Goal: Information Seeking & Learning: Find contact information

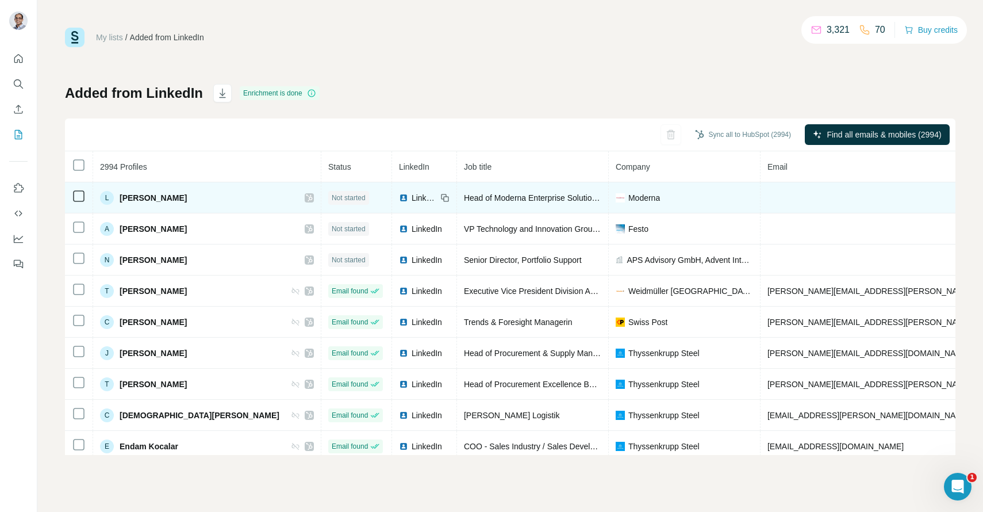
click at [306, 194] on icon at bounding box center [309, 197] width 7 height 9
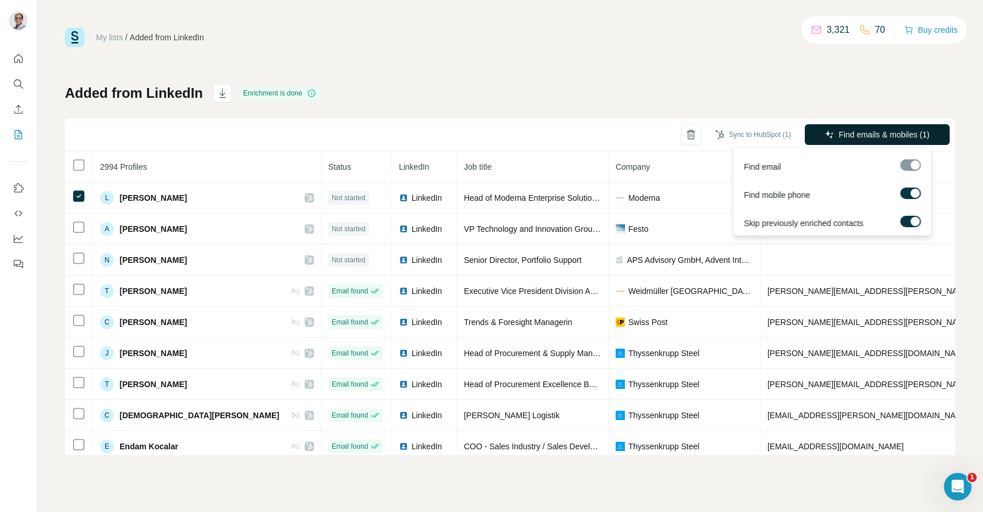
click at [817, 132] on button "Find emails & mobiles (1)" at bounding box center [877, 134] width 145 height 21
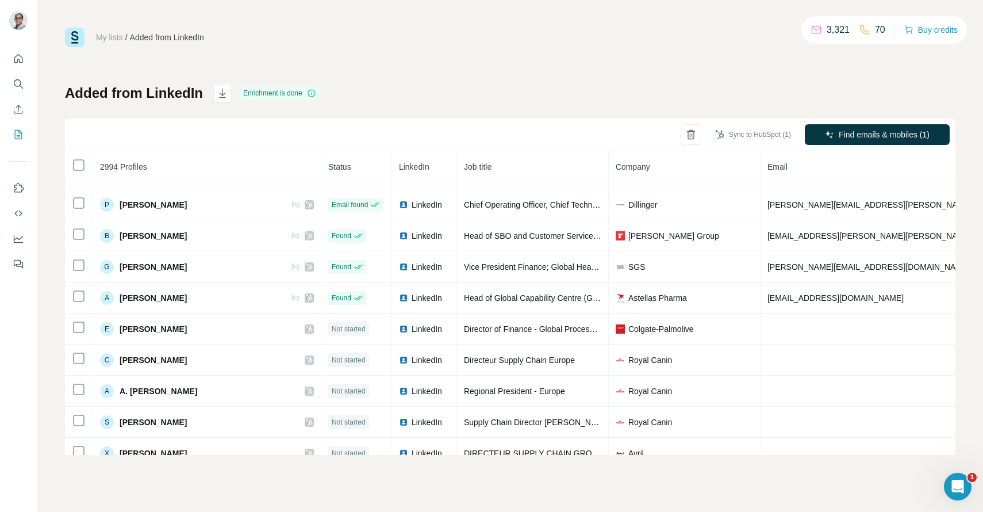
scroll to position [829, 0]
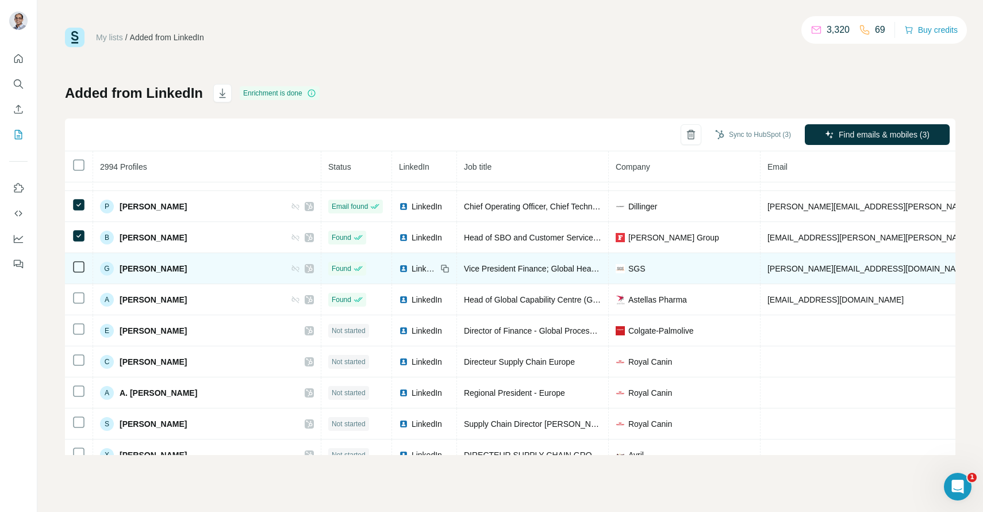
click at [76, 274] on td at bounding box center [79, 268] width 28 height 31
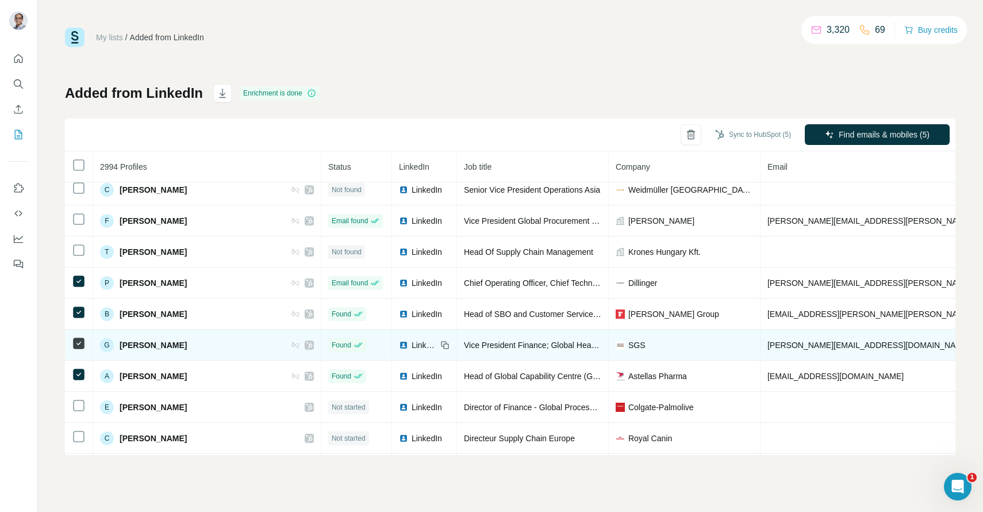
scroll to position [752, 0]
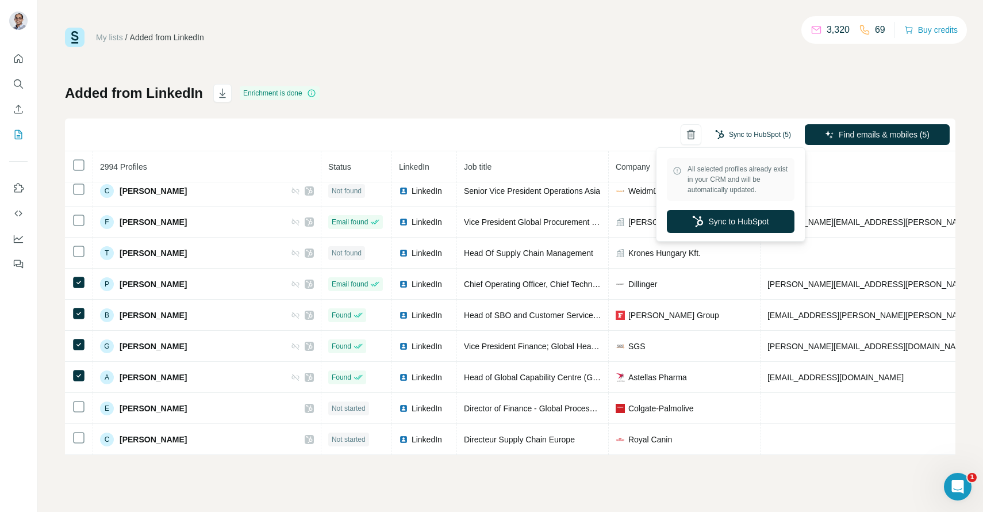
click at [736, 130] on button "Sync to HubSpot (5)" at bounding box center [753, 134] width 92 height 17
click at [706, 218] on button "Sync to HubSpot" at bounding box center [731, 221] width 128 height 23
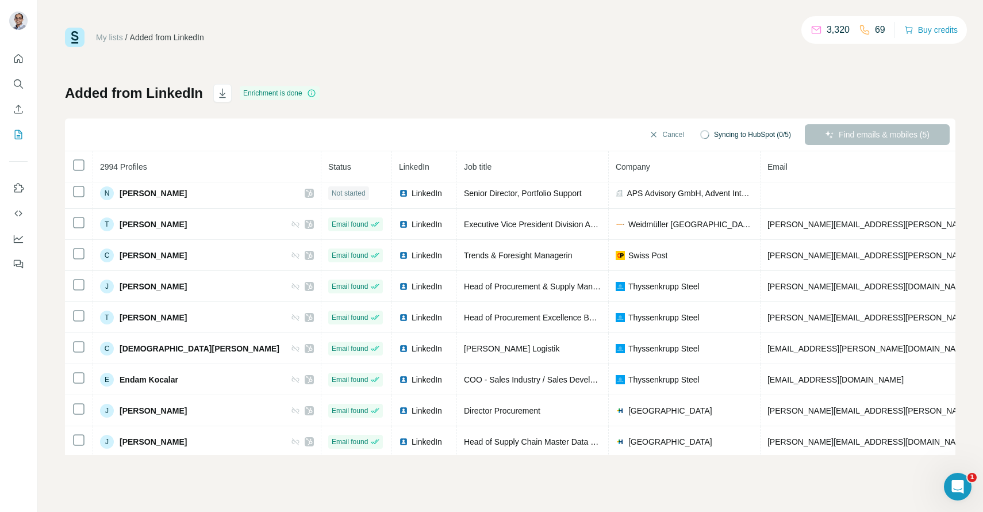
scroll to position [0, 0]
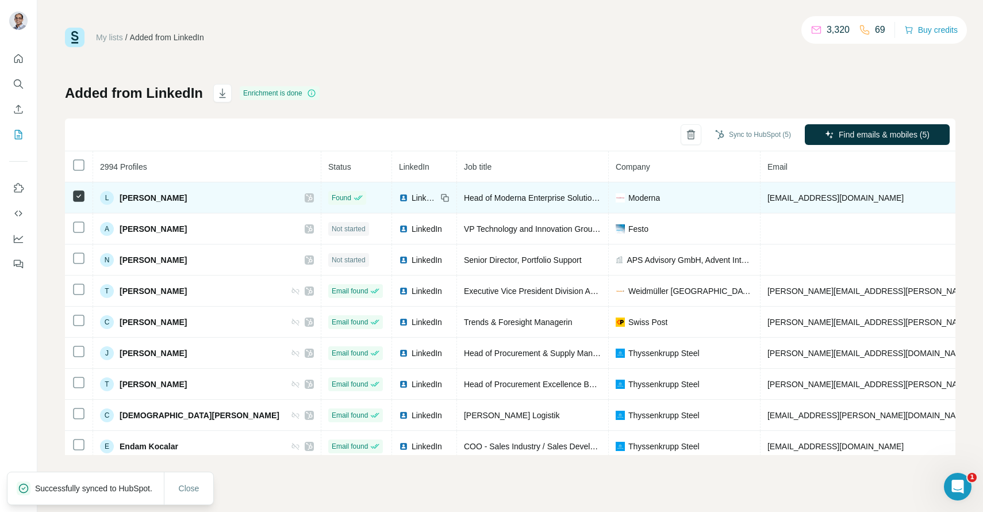
click at [767, 199] on span "lukasz.wielochowski@modernatx.com" at bounding box center [835, 197] width 136 height 9
click at [628, 199] on span "Moderna" at bounding box center [644, 197] width 32 height 11
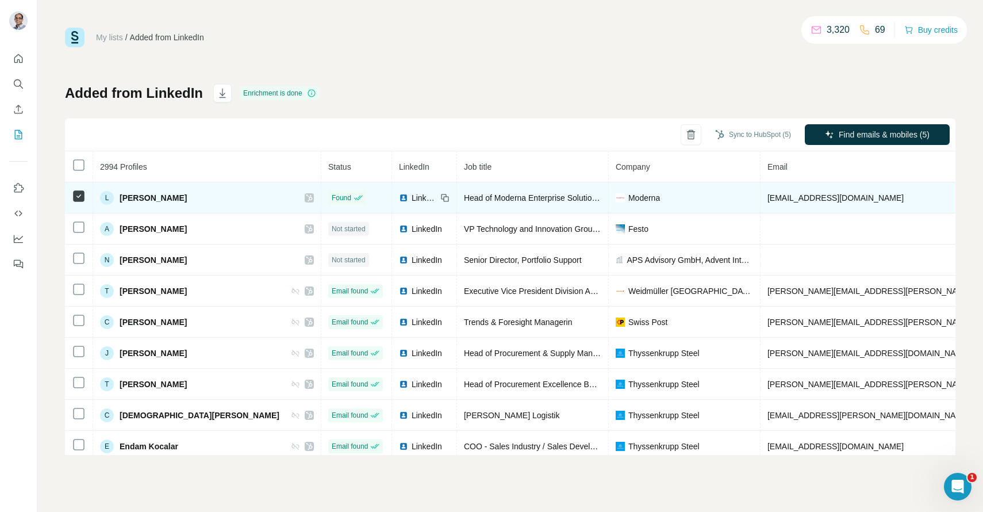
click at [464, 197] on span "Head of Moderna Enterprise Solution Hub in Poland" at bounding box center [586, 197] width 244 height 9
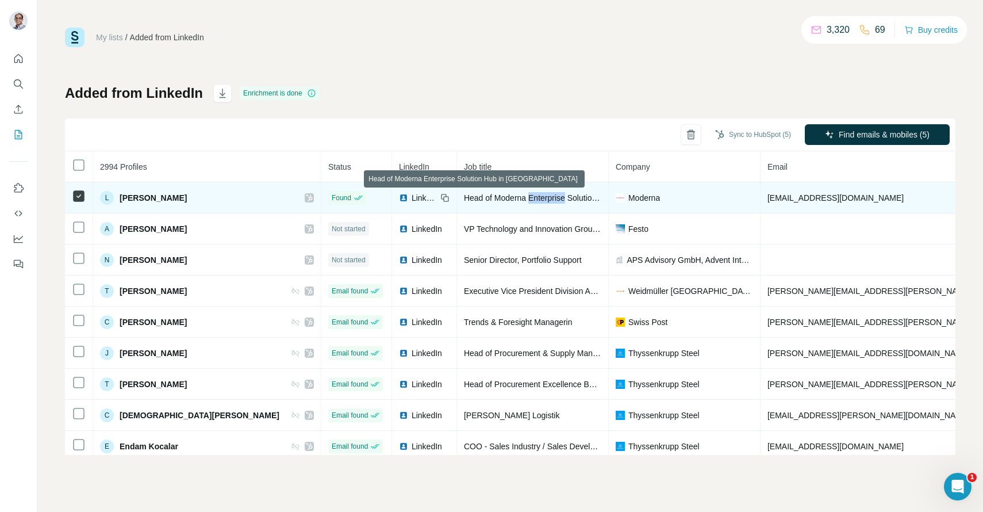
click at [464, 197] on span "Head of Moderna Enterprise Solution Hub in Poland" at bounding box center [586, 197] width 244 height 9
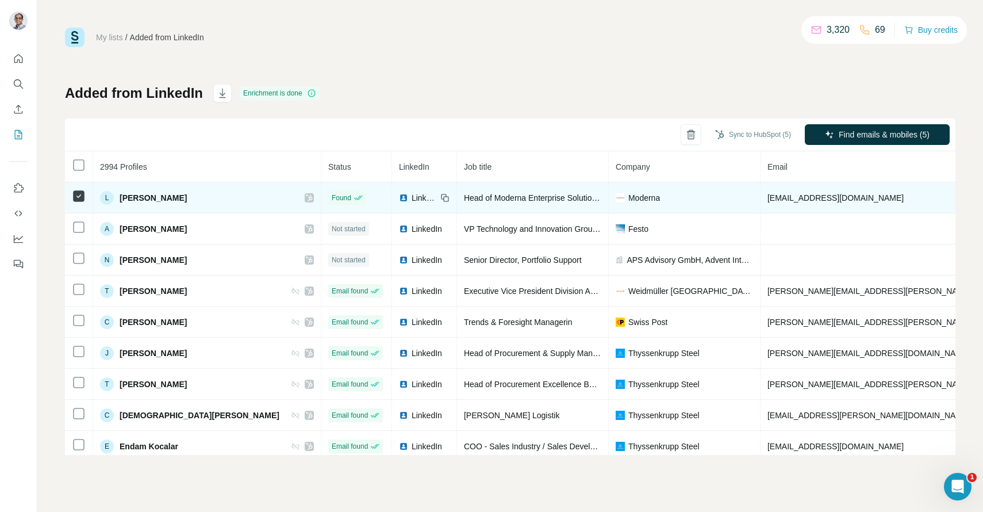
click at [412, 192] on span "LinkedIn" at bounding box center [424, 197] width 25 height 11
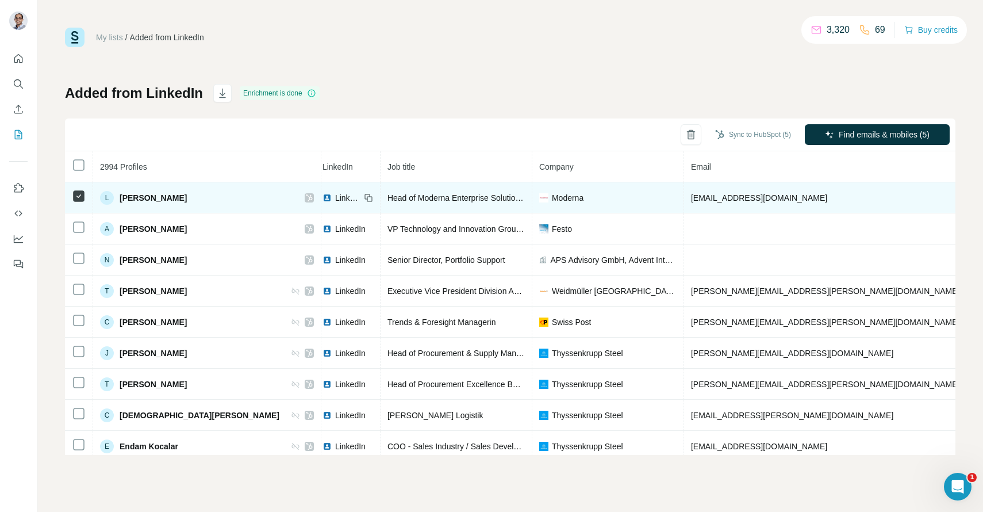
scroll to position [0, 78]
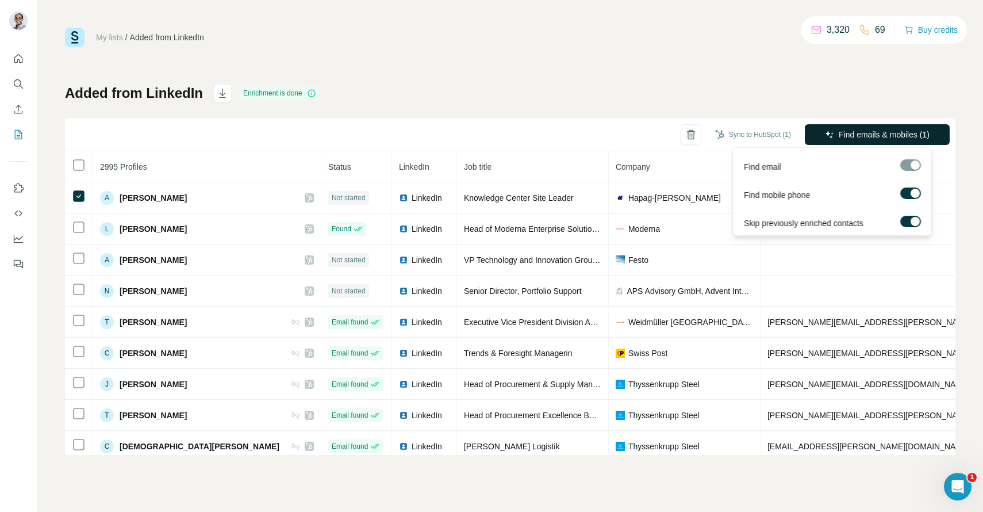
click at [887, 127] on button "Find emails & mobiles (1)" at bounding box center [877, 134] width 145 height 21
click at [835, 134] on button "Find emails & mobiles (1)" at bounding box center [877, 134] width 145 height 21
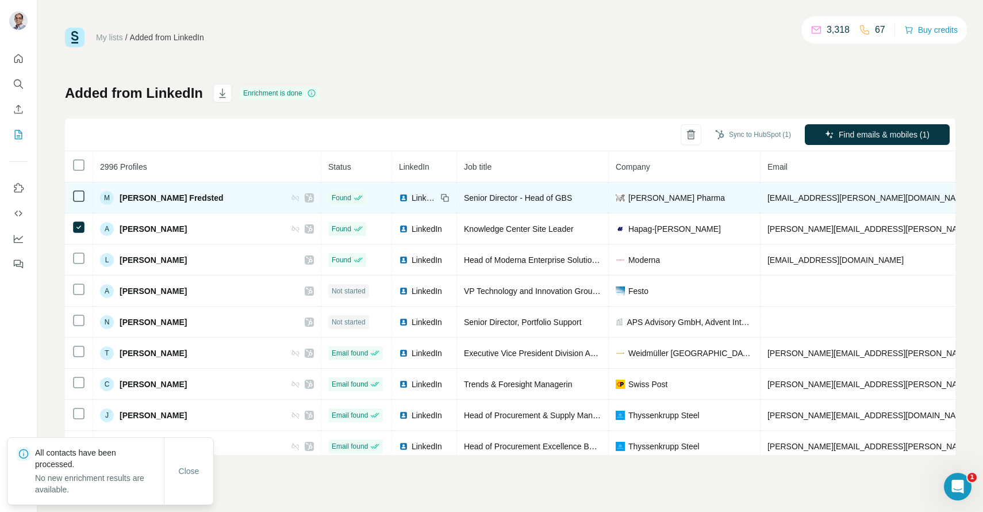
click at [87, 198] on td at bounding box center [79, 197] width 28 height 31
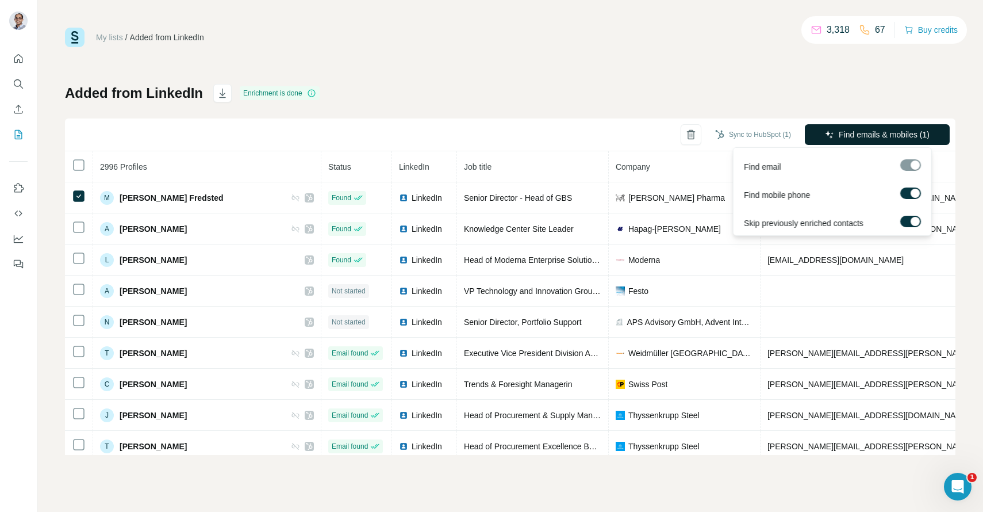
click at [863, 126] on button "Find emails & mobiles (1)" at bounding box center [877, 134] width 145 height 21
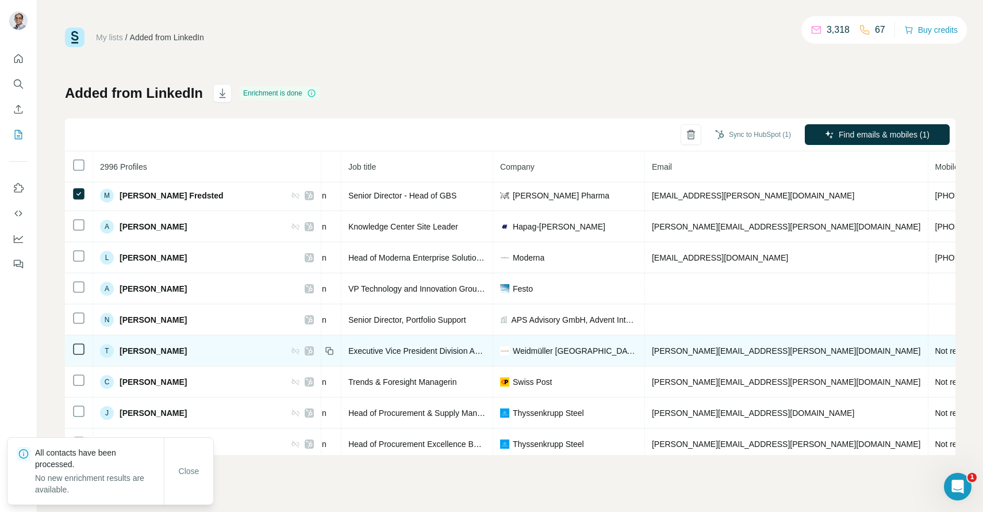
scroll to position [2, 36]
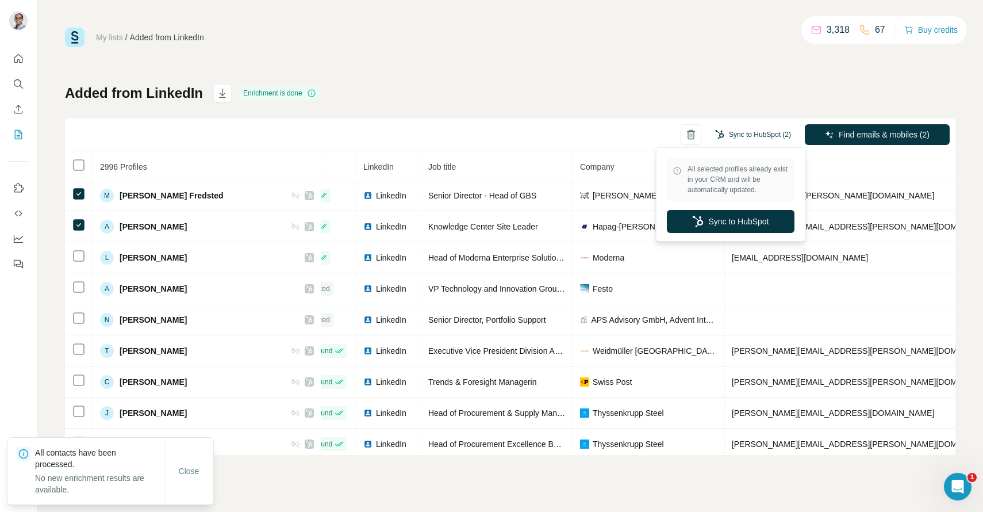
click at [735, 132] on button "Sync to HubSpot (2)" at bounding box center [753, 134] width 92 height 17
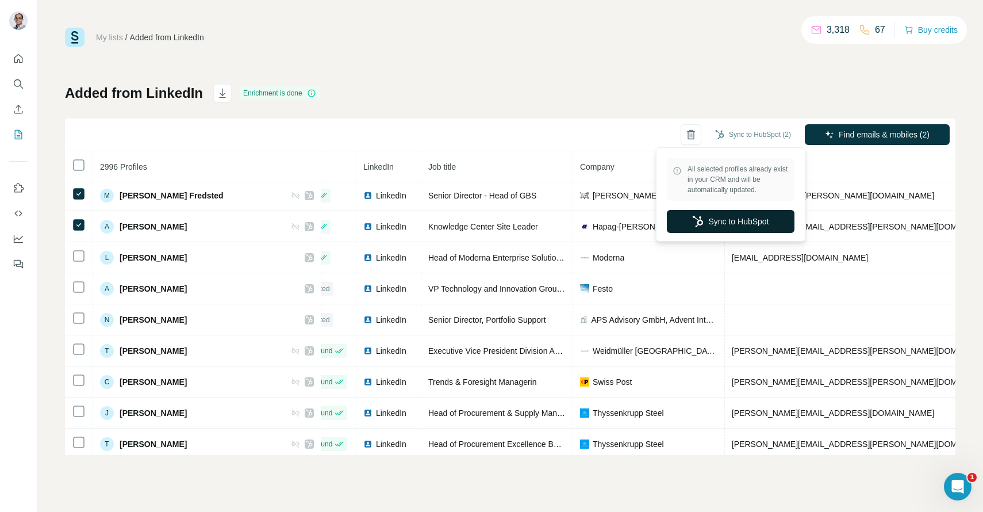
click at [714, 216] on button "Sync to HubSpot" at bounding box center [731, 221] width 128 height 23
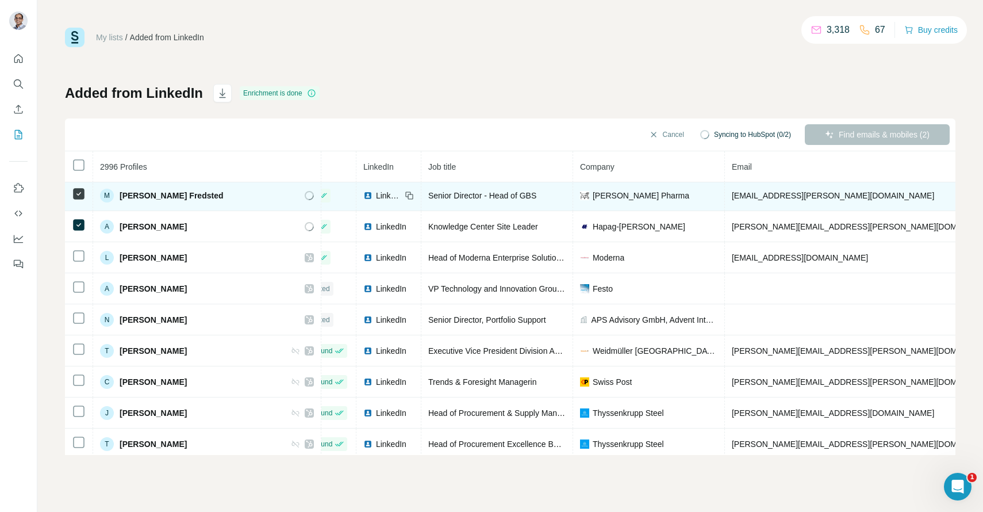
click at [750, 197] on span "[EMAIL_ADDRESS][PERSON_NAME][DOMAIN_NAME]" at bounding box center [833, 195] width 202 height 9
copy span "[EMAIL_ADDRESS][PERSON_NAME][DOMAIN_NAME]"
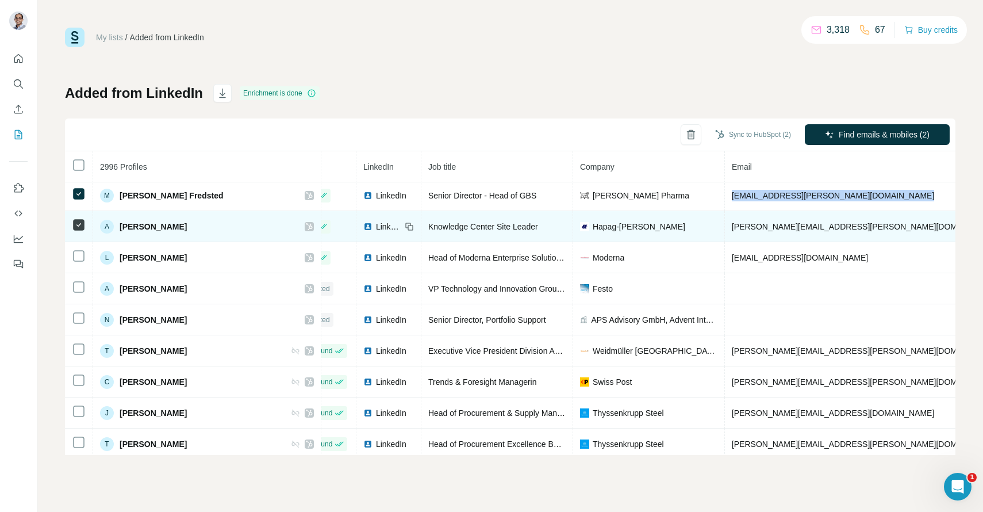
scroll to position [2, 221]
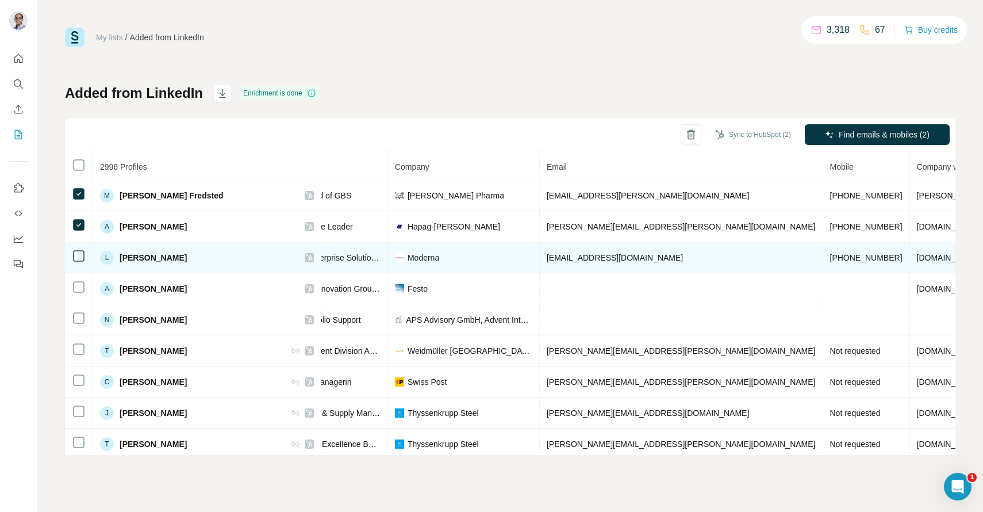
click at [629, 266] on td "[EMAIL_ADDRESS][DOMAIN_NAME]" at bounding box center [681, 257] width 283 height 31
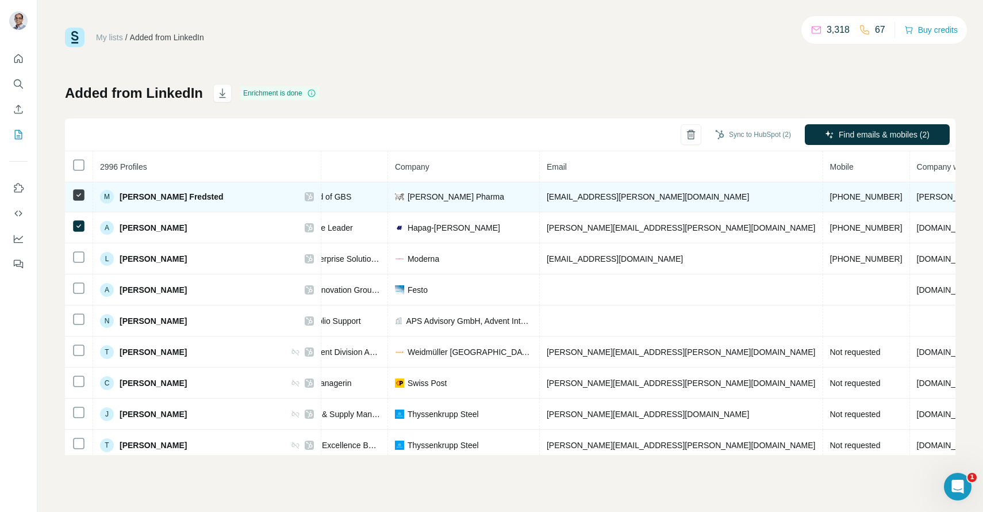
scroll to position [0, 221]
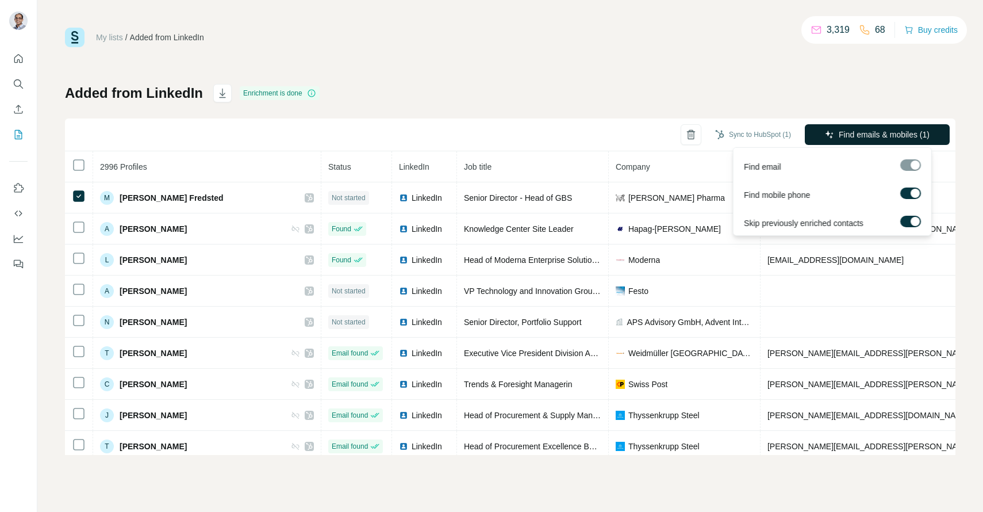
click at [873, 135] on span "Find emails & mobiles (1)" at bounding box center [884, 134] width 91 height 11
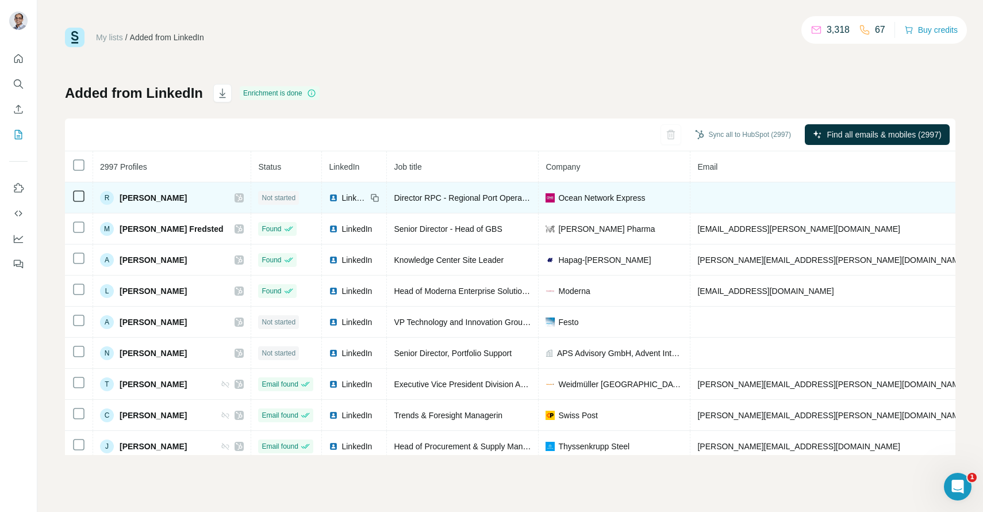
click at [86, 201] on td at bounding box center [79, 197] width 28 height 31
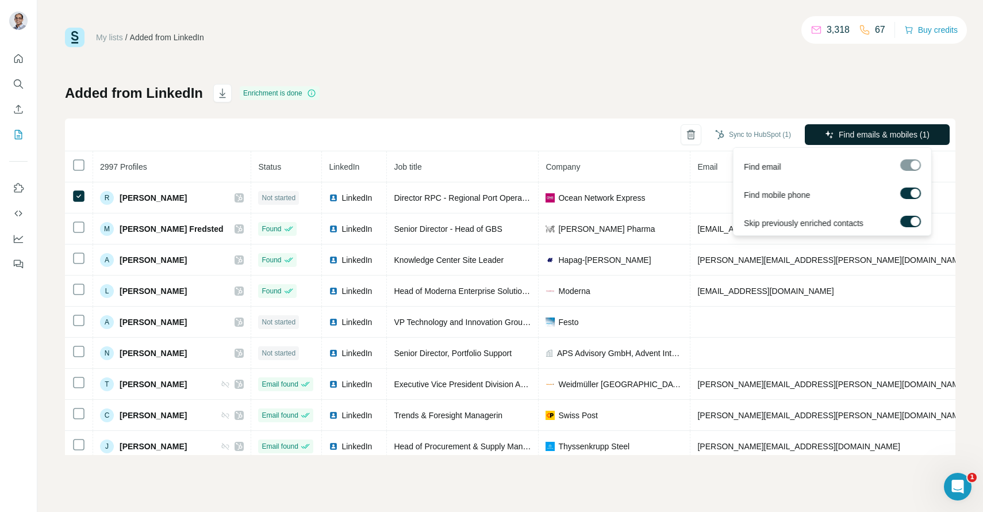
click at [883, 135] on span "Find emails & mobiles (1)" at bounding box center [884, 134] width 91 height 11
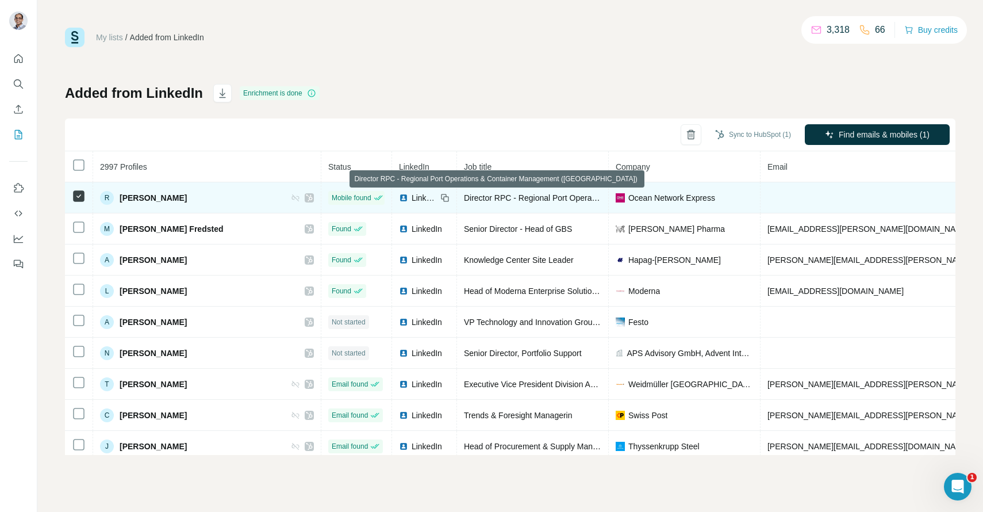
click at [471, 199] on span "Director RPC - Regional Port Operations & Container Management ([GEOGRAPHIC_DAT…" at bounding box center [629, 197] width 330 height 9
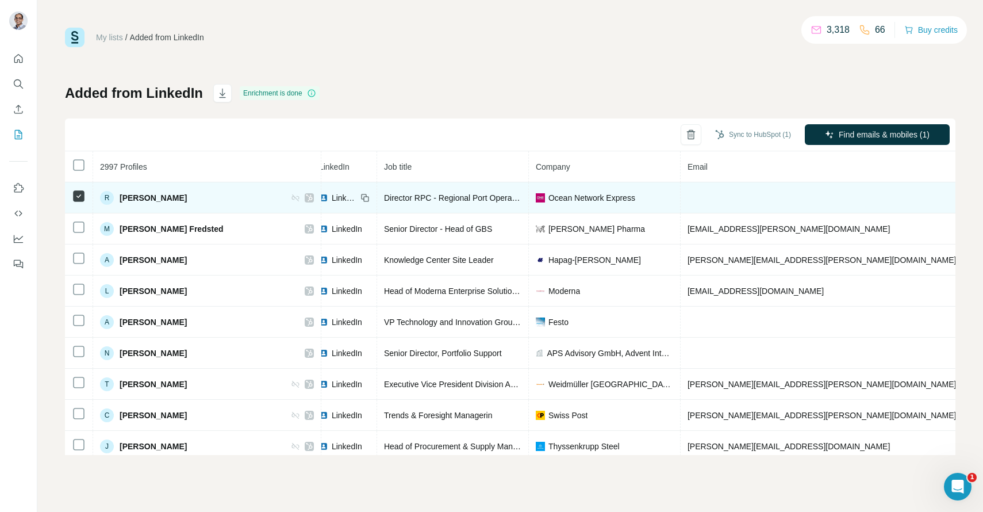
scroll to position [0, 170]
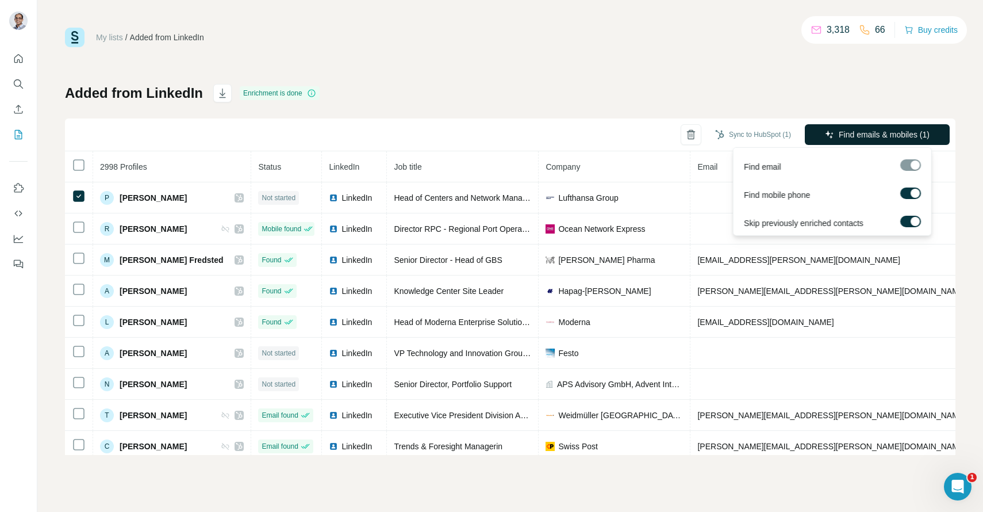
click at [881, 138] on span "Find emails & mobiles (1)" at bounding box center [884, 134] width 91 height 11
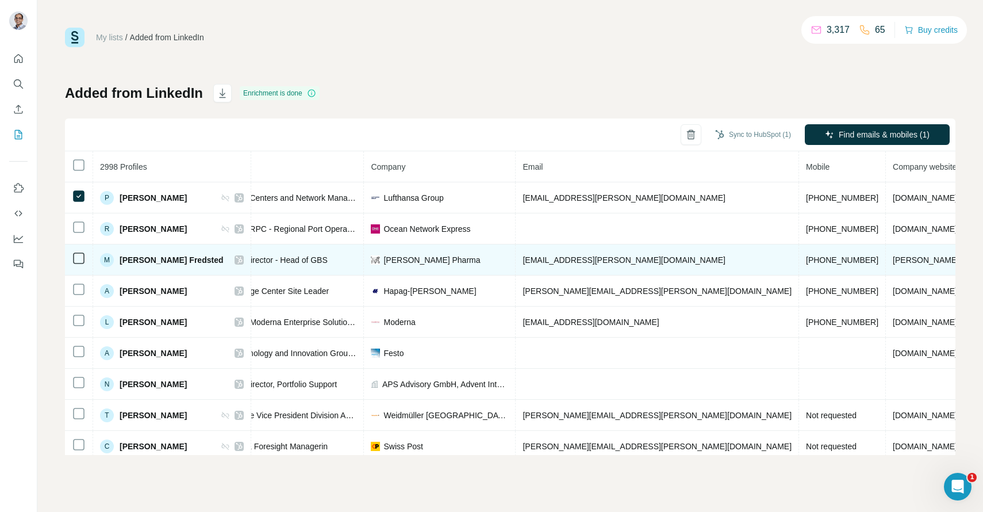
scroll to position [0, 56]
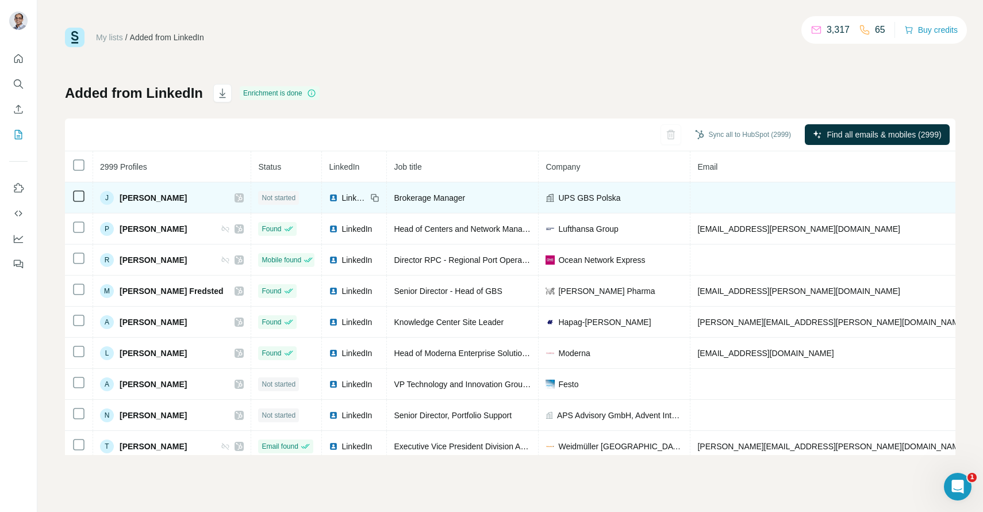
click at [69, 197] on td at bounding box center [79, 197] width 28 height 31
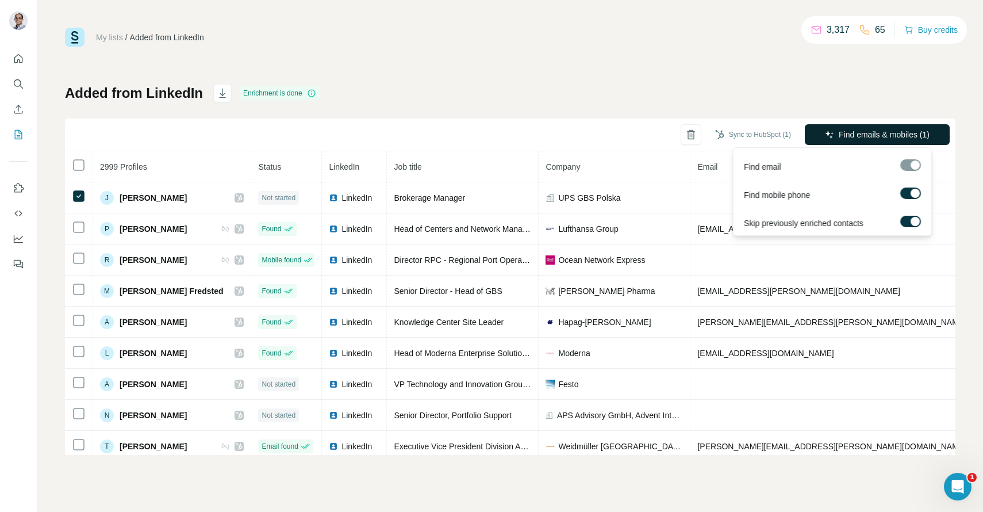
click at [870, 135] on span "Find emails & mobiles (1)" at bounding box center [884, 134] width 91 height 11
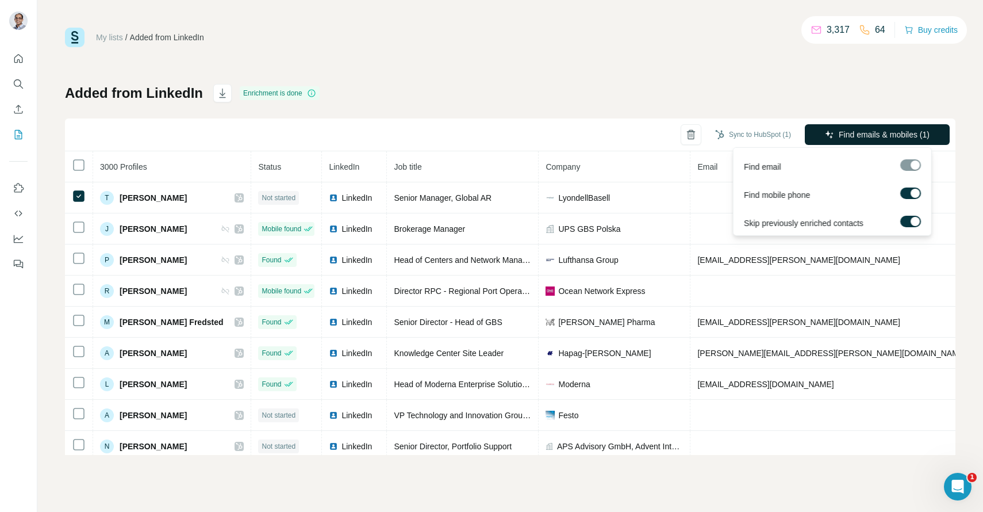
click at [852, 128] on button "Find emails & mobiles (1)" at bounding box center [877, 134] width 145 height 21
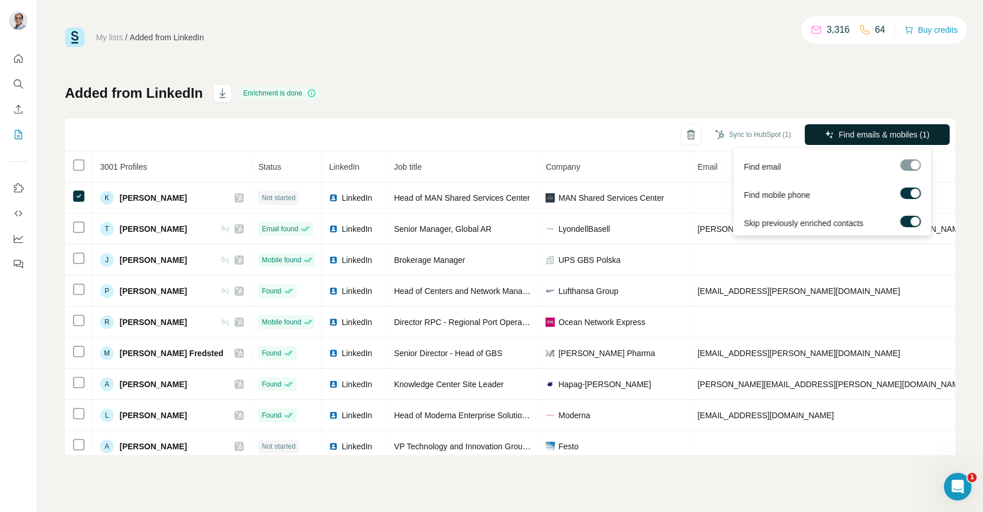
click at [839, 139] on span "Find emails & mobiles (1)" at bounding box center [884, 134] width 91 height 11
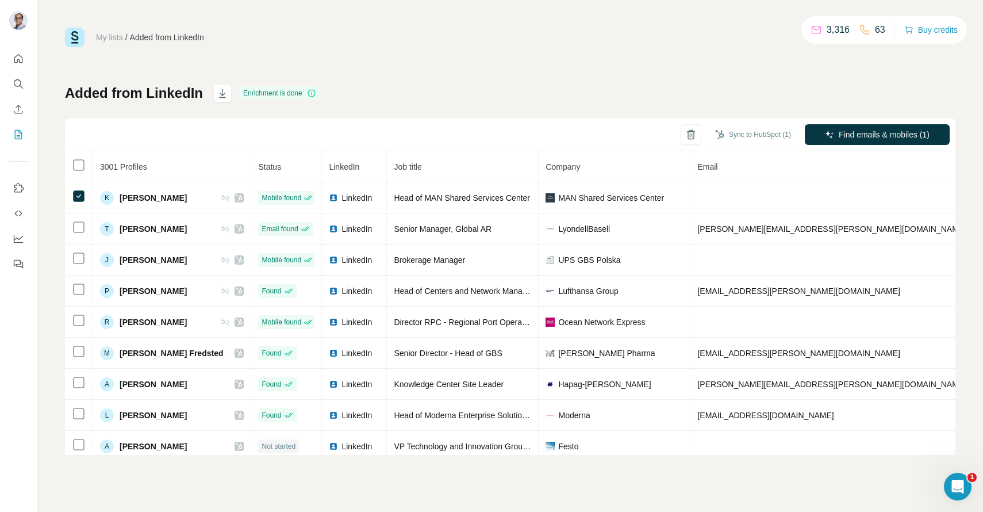
click at [756, 87] on div "Added from LinkedIn Enrichment is done Sync to HubSpot (1) Find emails & mobile…" at bounding box center [510, 269] width 890 height 371
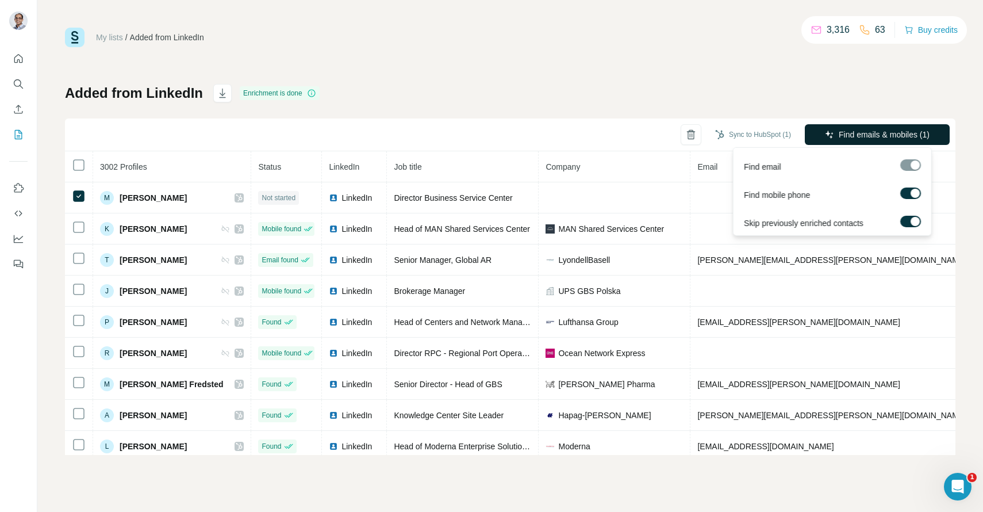
click at [852, 137] on span "Find emails & mobiles (1)" at bounding box center [884, 134] width 91 height 11
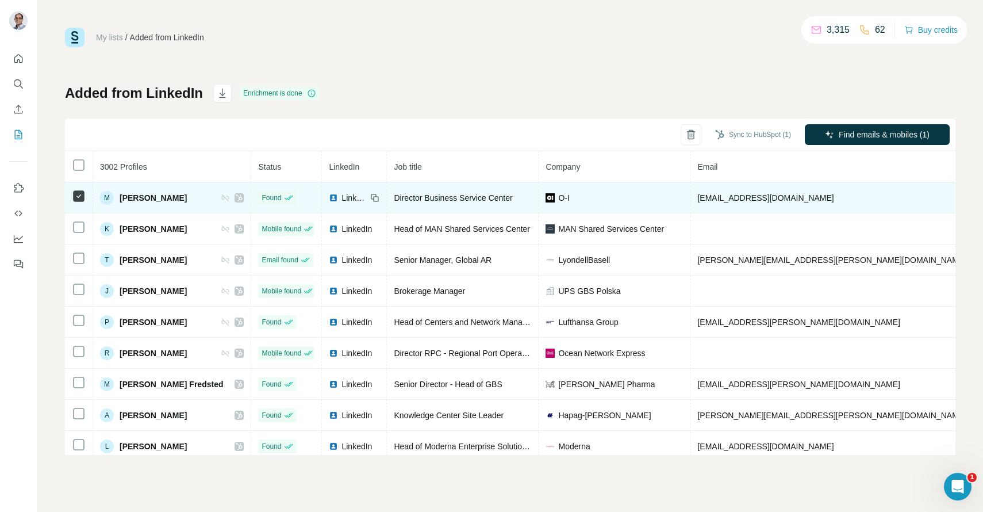
click at [164, 198] on span "[PERSON_NAME]" at bounding box center [153, 197] width 67 height 11
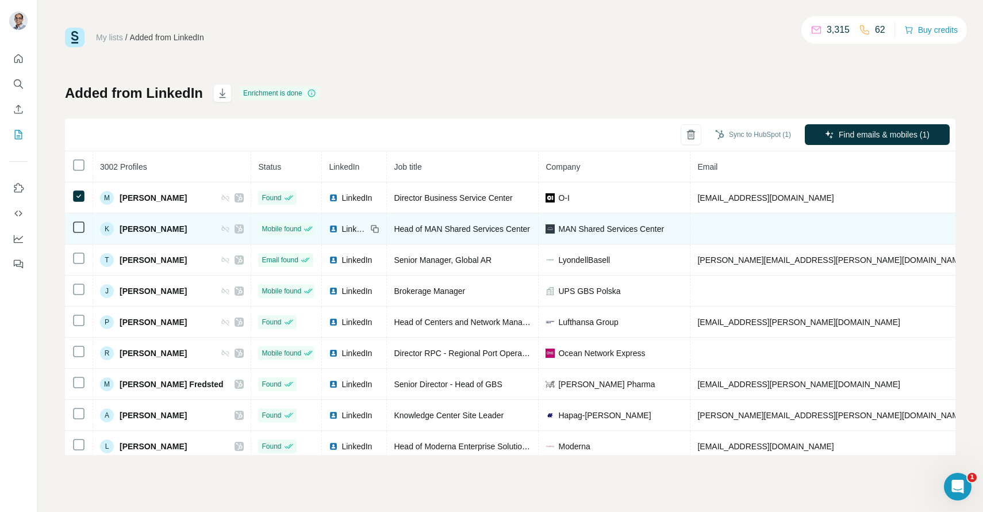
click at [79, 235] on td at bounding box center [79, 228] width 28 height 31
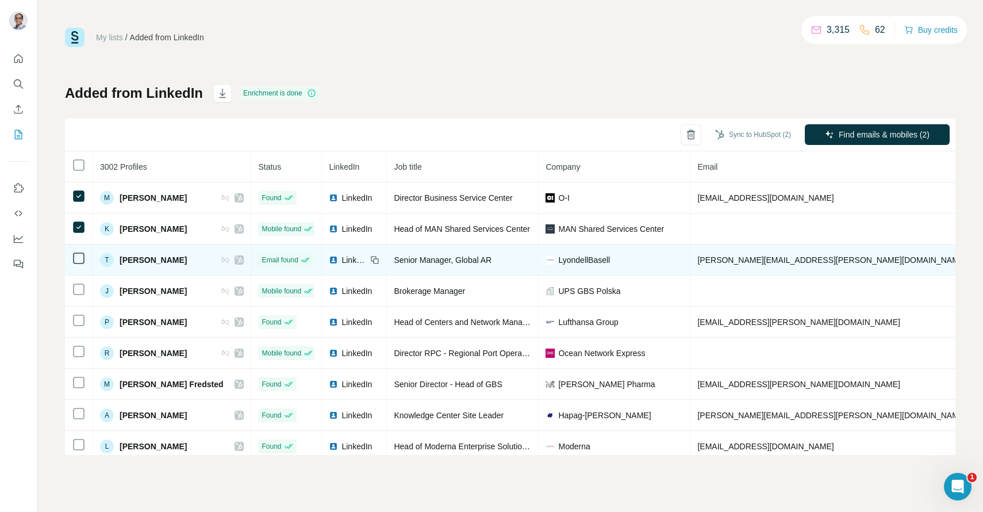
click at [87, 271] on td at bounding box center [79, 259] width 28 height 31
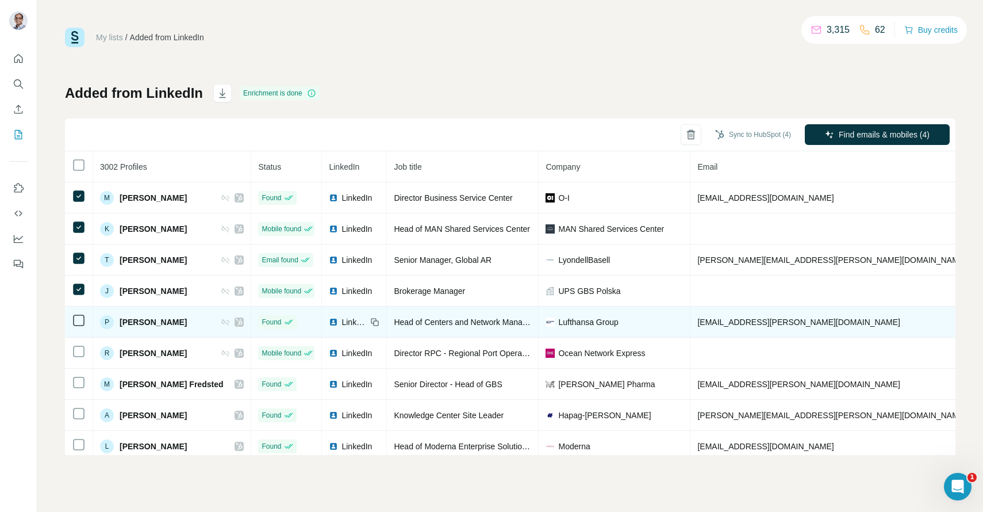
click at [79, 326] on icon at bounding box center [79, 320] width 14 height 14
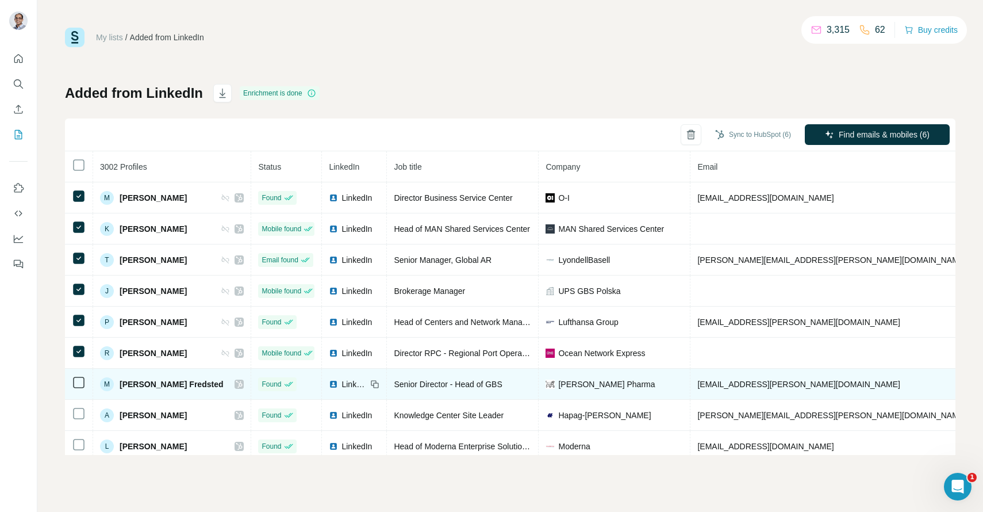
click at [80, 376] on icon at bounding box center [79, 382] width 14 height 14
click at [80, 375] on td at bounding box center [79, 383] width 28 height 31
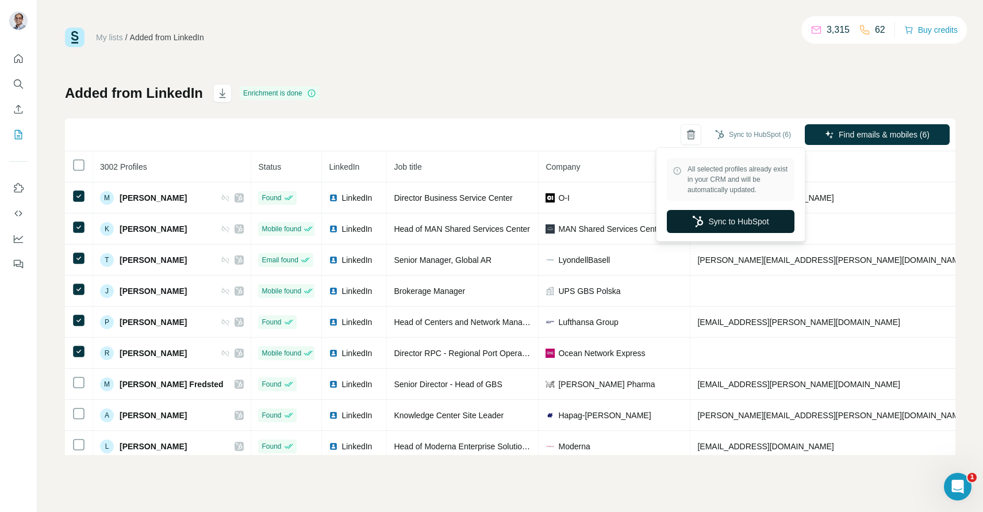
click at [732, 228] on button "Sync to HubSpot" at bounding box center [731, 221] width 128 height 23
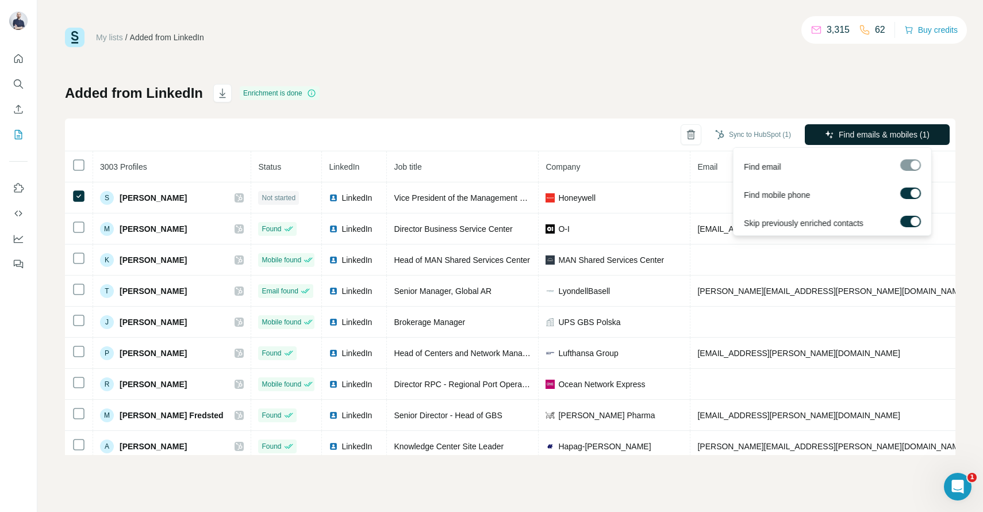
click at [880, 126] on button "Find emails & mobiles (1)" at bounding box center [877, 134] width 145 height 21
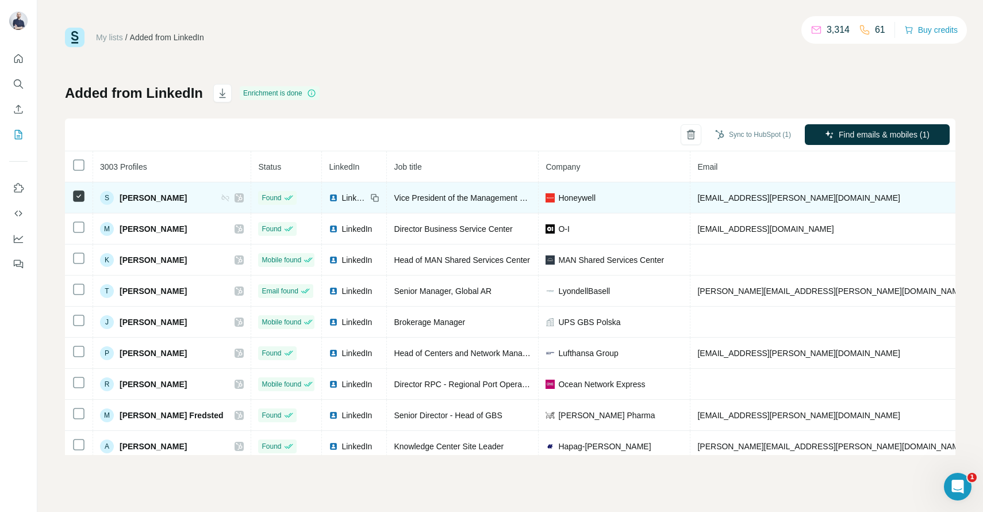
click at [771, 199] on span "szymon.pudlik@honeywell.com" at bounding box center [798, 197] width 202 height 9
copy span "szymon.pudlik@honeywell.com"
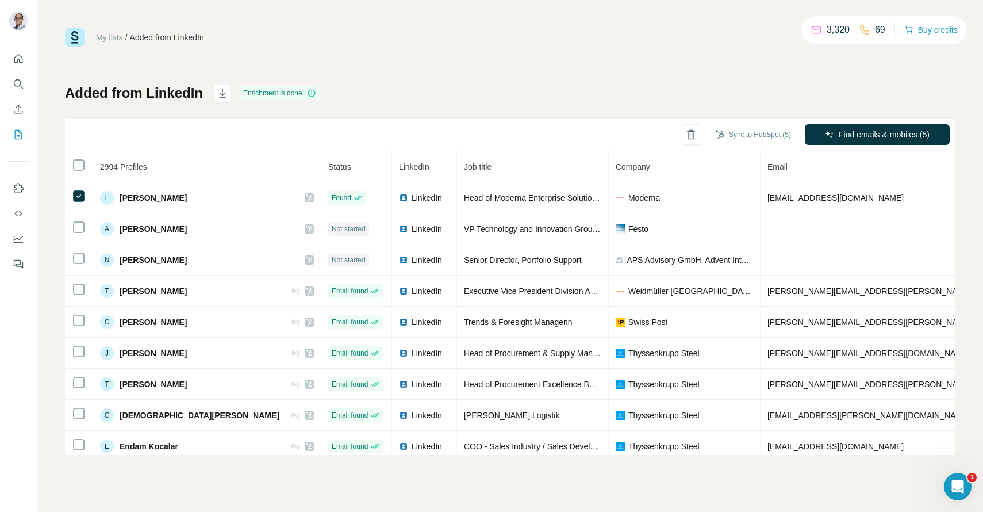
scroll to position [0, 78]
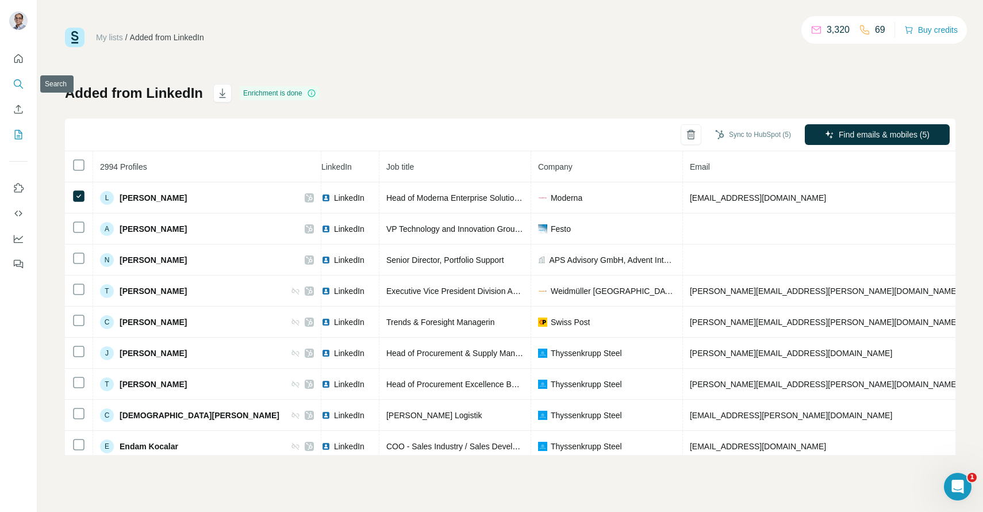
click at [18, 82] on icon "Search" at bounding box center [18, 83] width 11 height 11
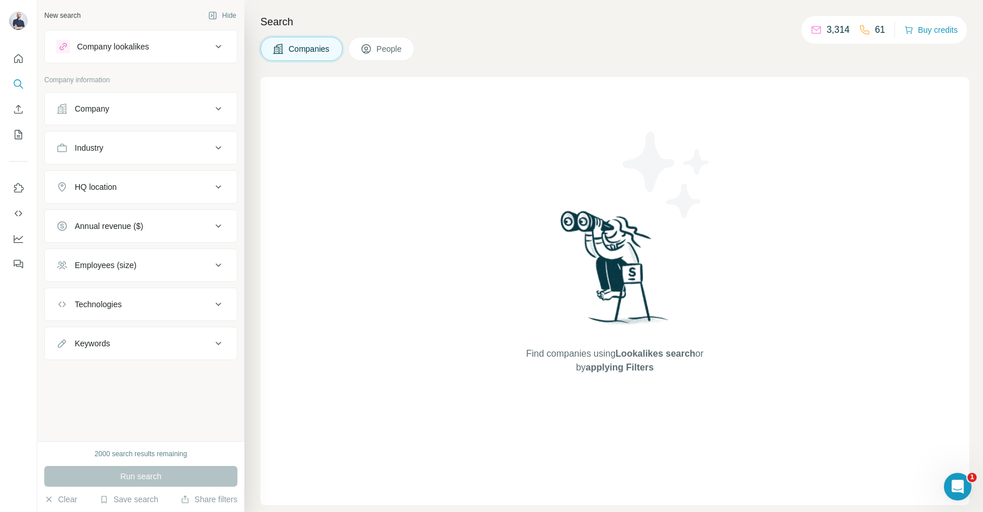
click at [114, 340] on div "Keywords" at bounding box center [133, 342] width 155 height 11
click at [103, 373] on input "text" at bounding box center [129, 372] width 146 height 21
paste input "**********"
type input "**********"
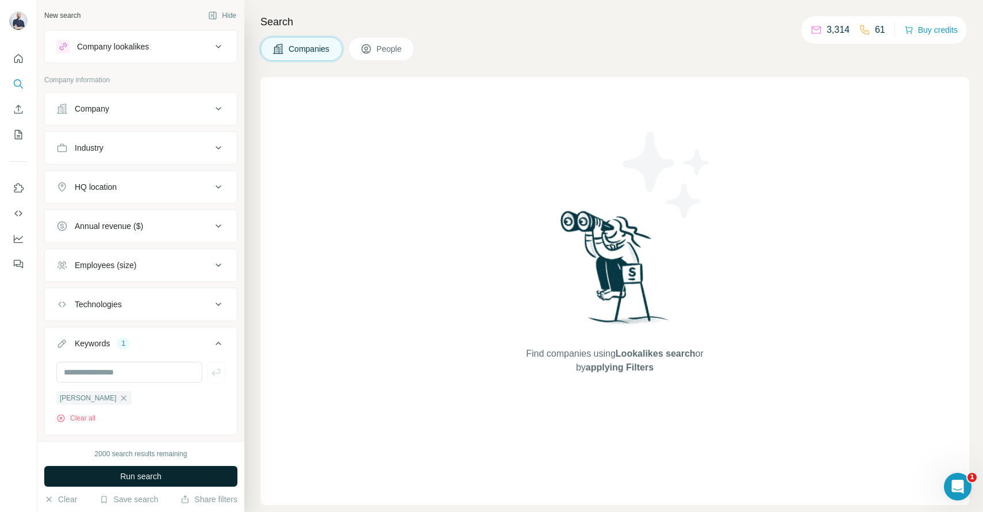
click at [112, 468] on button "Run search" at bounding box center [140, 476] width 193 height 21
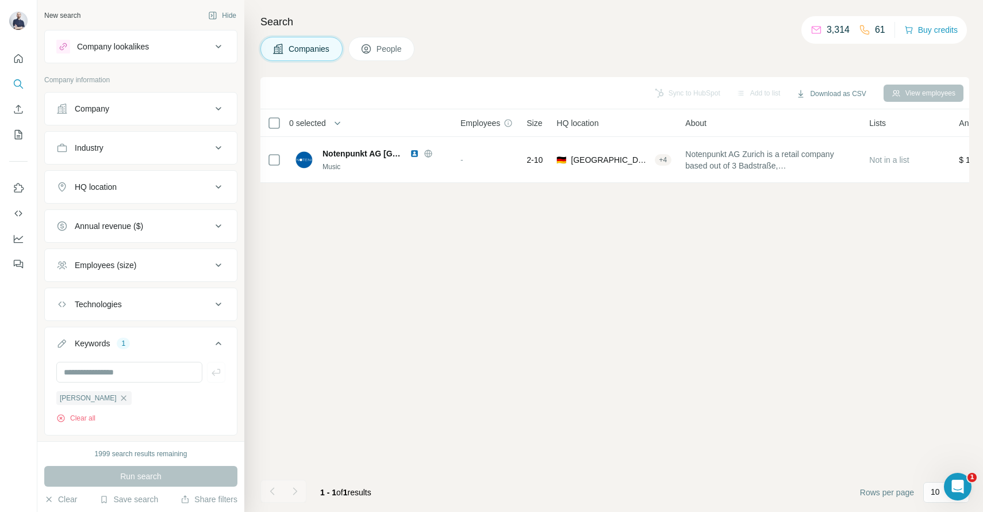
click at [379, 45] on span "People" at bounding box center [389, 48] width 26 height 11
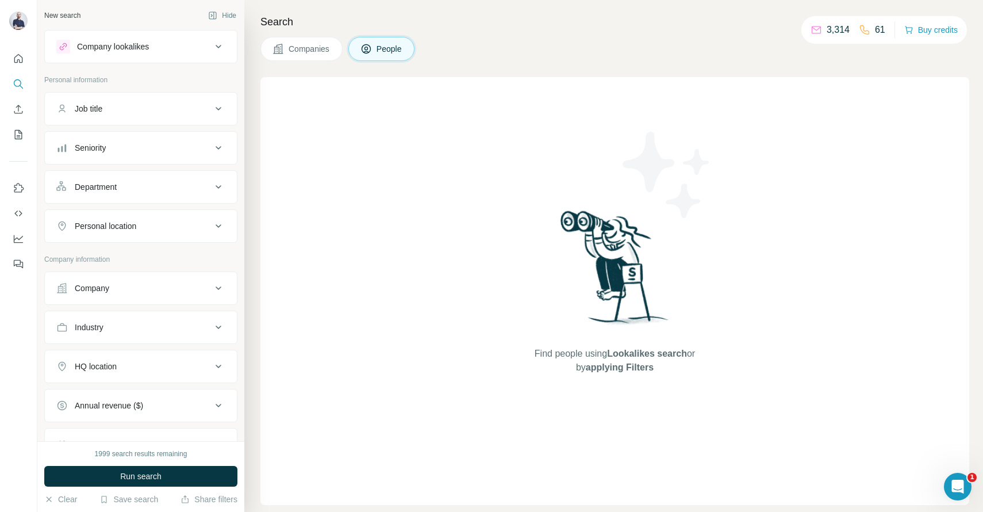
scroll to position [206, 0]
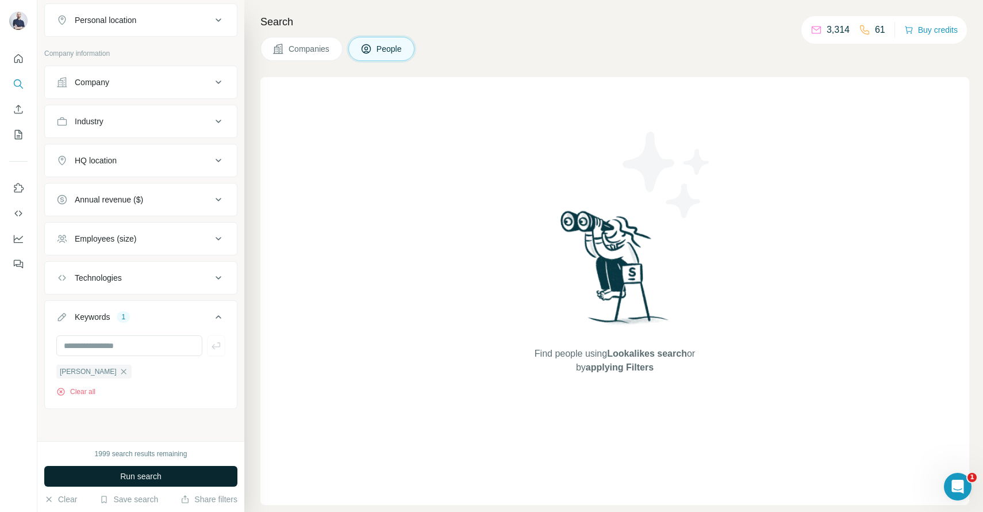
click at [127, 480] on span "Run search" at bounding box center [140, 475] width 41 height 11
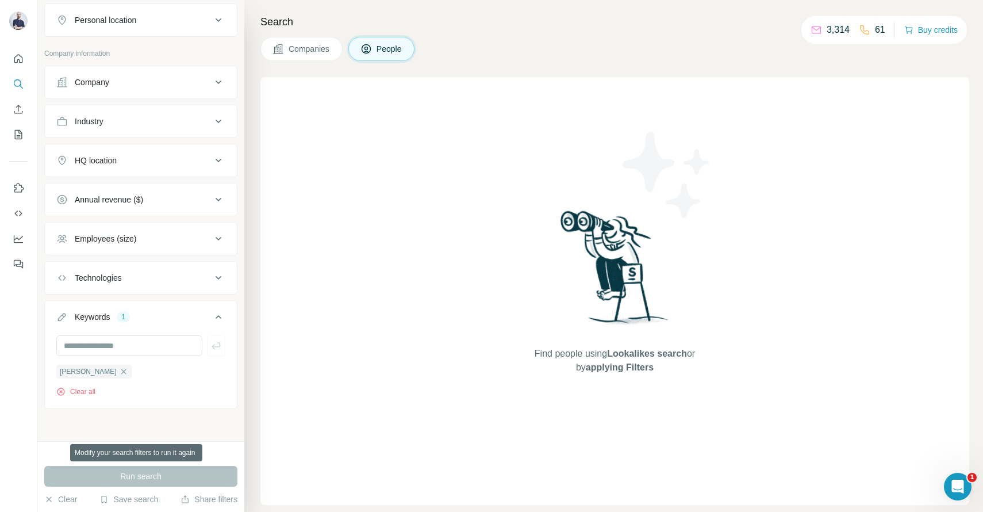
click at [128, 480] on div "Run search" at bounding box center [140, 476] width 193 height 21
click at [119, 370] on icon "button" at bounding box center [123, 371] width 9 height 9
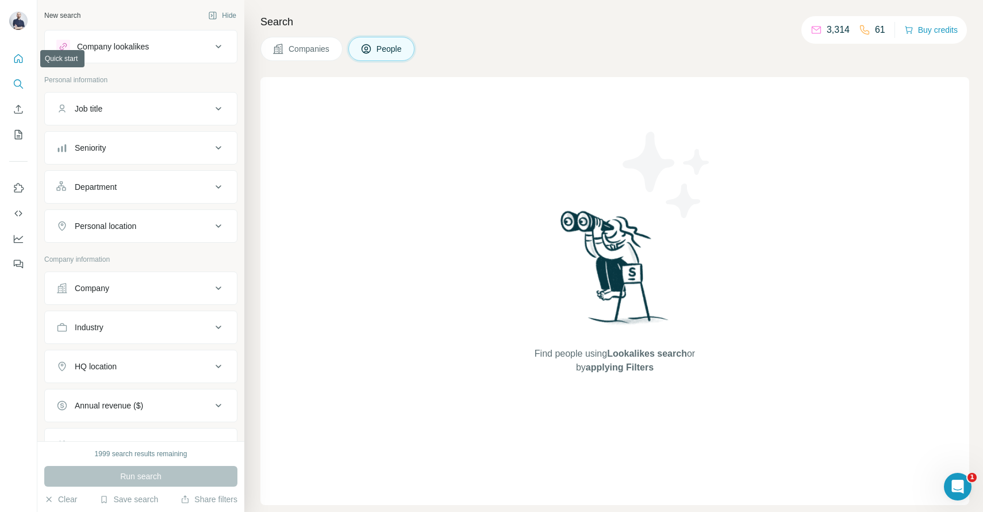
click at [22, 59] on icon "Quick start" at bounding box center [18, 58] width 9 height 9
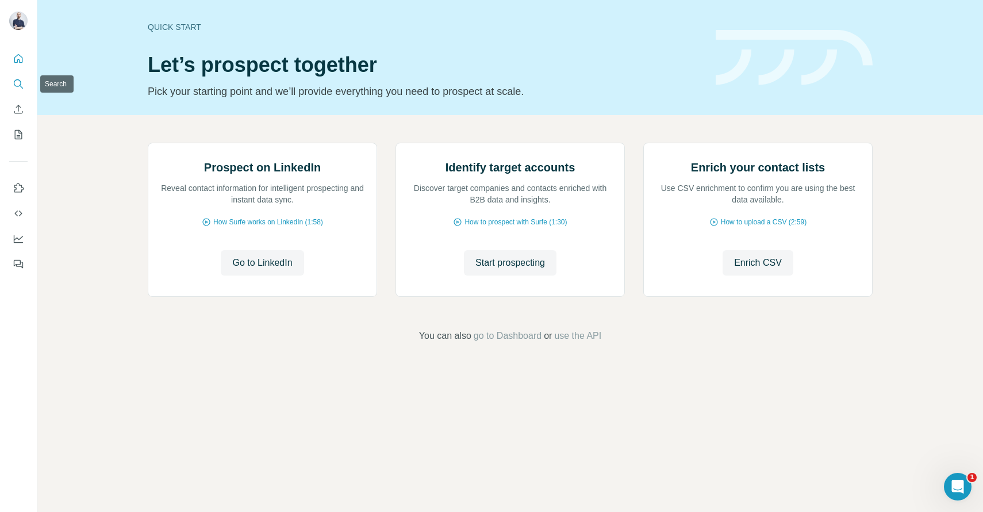
click at [22, 86] on icon "Search" at bounding box center [18, 83] width 11 height 11
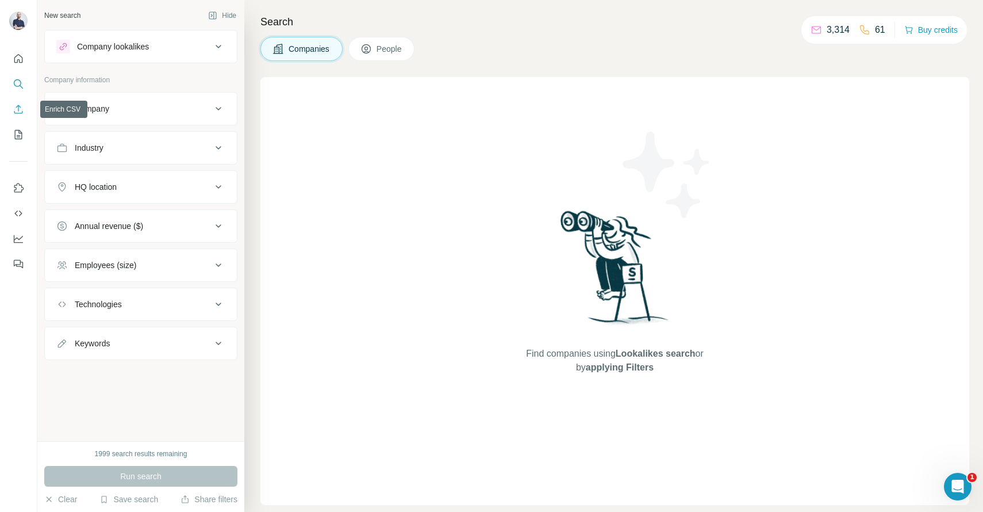
click at [22, 109] on icon "Enrich CSV" at bounding box center [18, 108] width 11 height 11
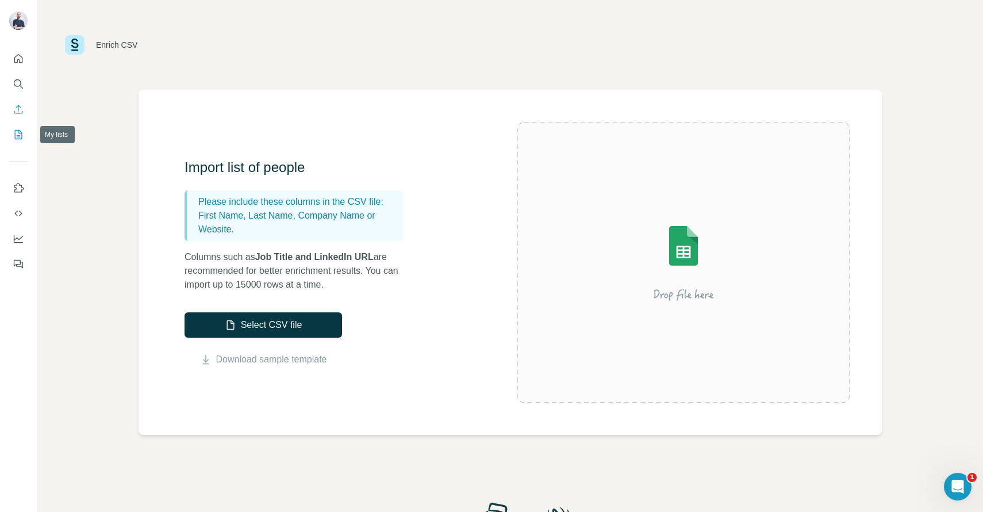
click at [16, 130] on icon "My lists" at bounding box center [18, 134] width 7 height 9
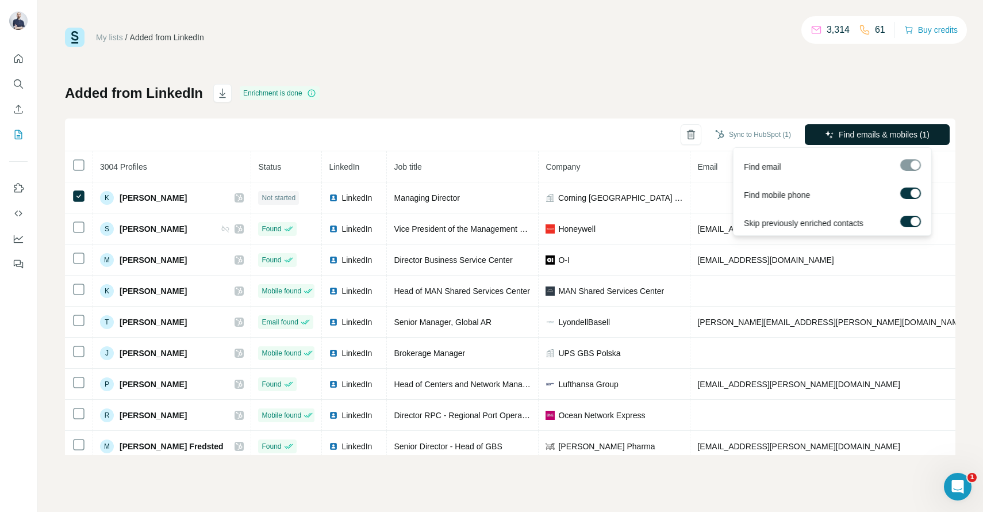
click at [843, 135] on span "Find emails & mobiles (1)" at bounding box center [884, 134] width 91 height 11
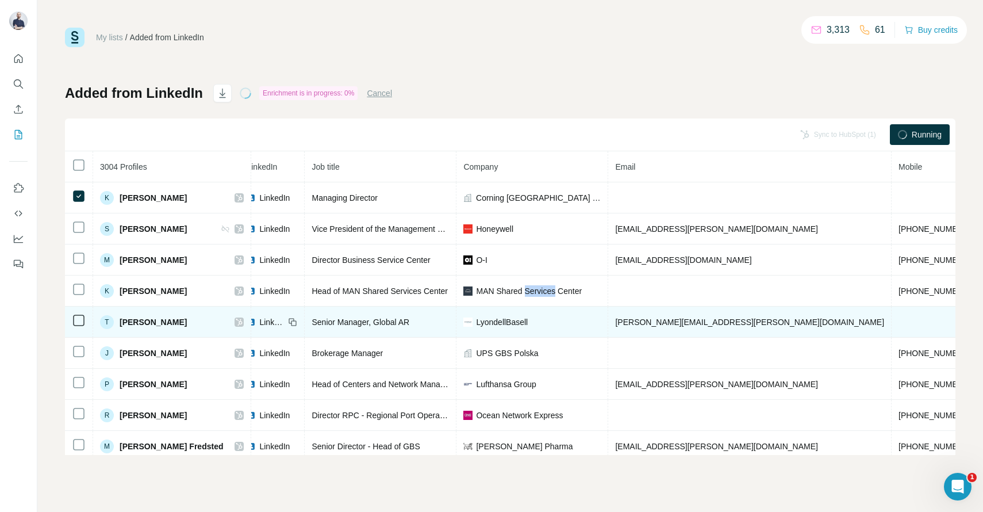
scroll to position [0, 167]
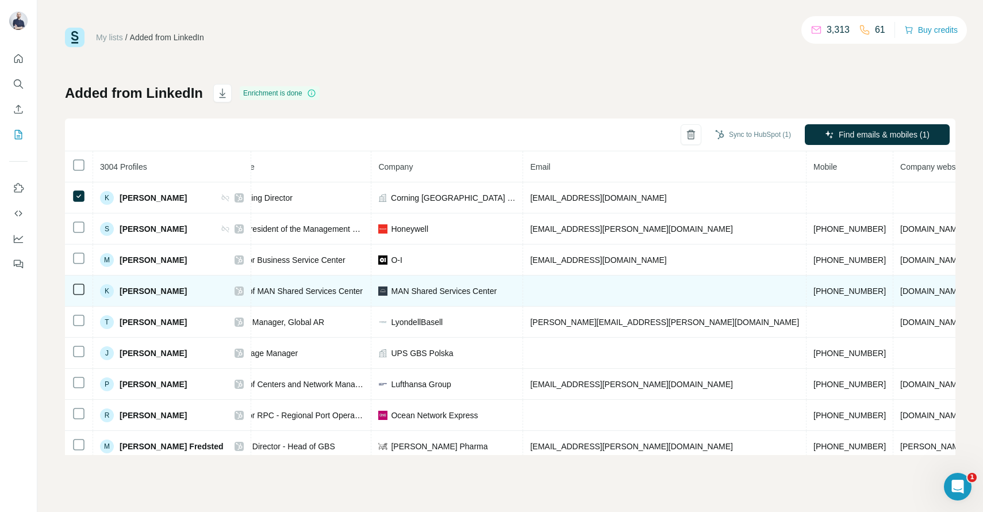
click at [523, 294] on td "MAN Shared Services Center" at bounding box center [447, 290] width 152 height 31
click at [522, 297] on td "MAN Shared Services Center" at bounding box center [447, 290] width 152 height 31
click at [488, 292] on span "MAN Shared Services Center" at bounding box center [444, 290] width 106 height 11
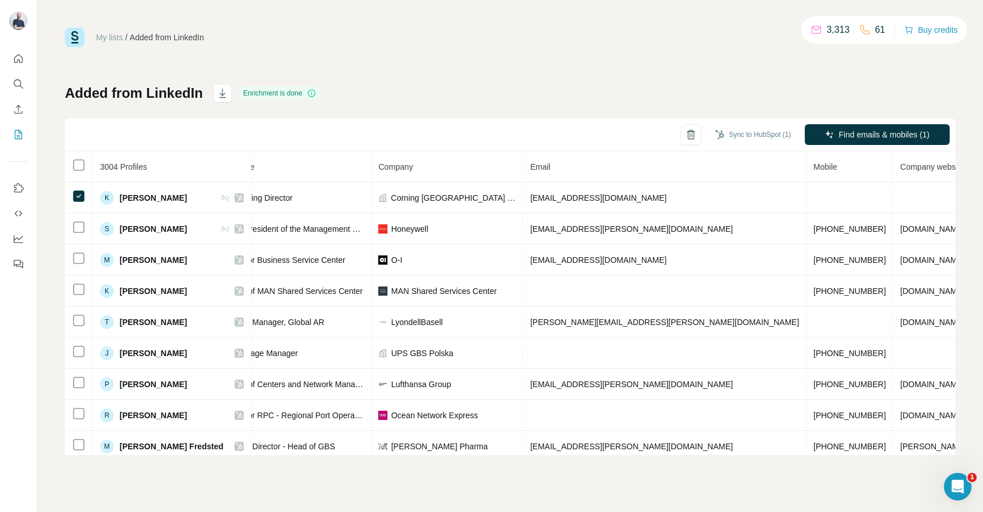
click at [371, 176] on th "Job title" at bounding box center [296, 166] width 152 height 31
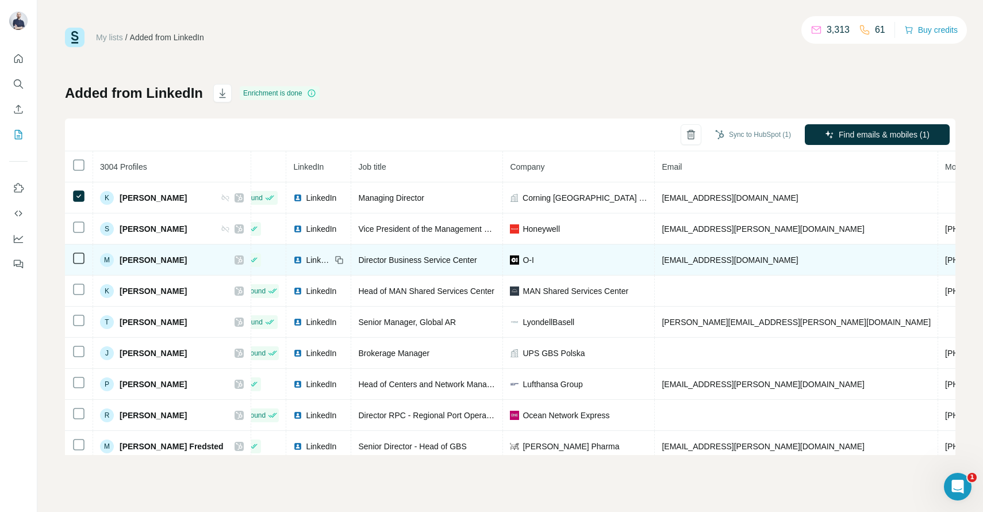
scroll to position [0, 57]
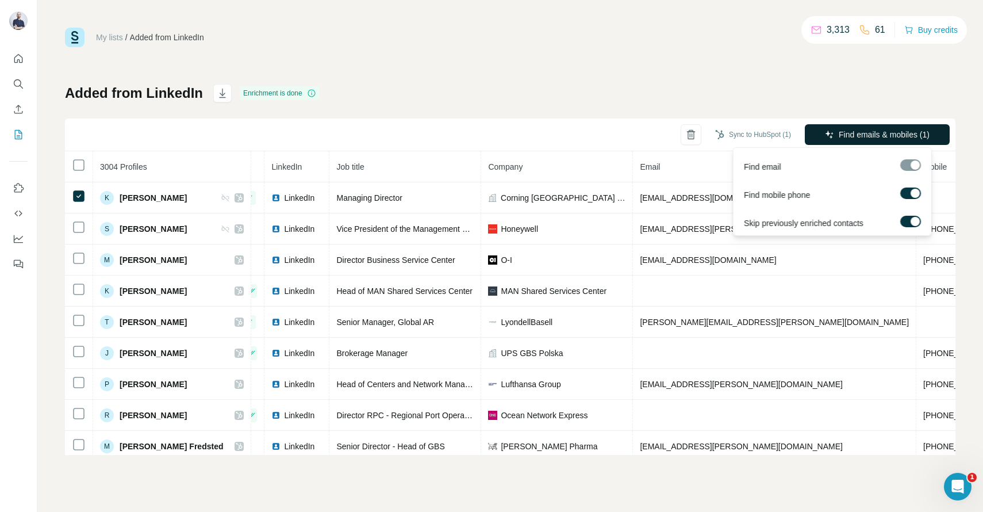
click at [877, 136] on span "Find emails & mobiles (1)" at bounding box center [884, 134] width 91 height 11
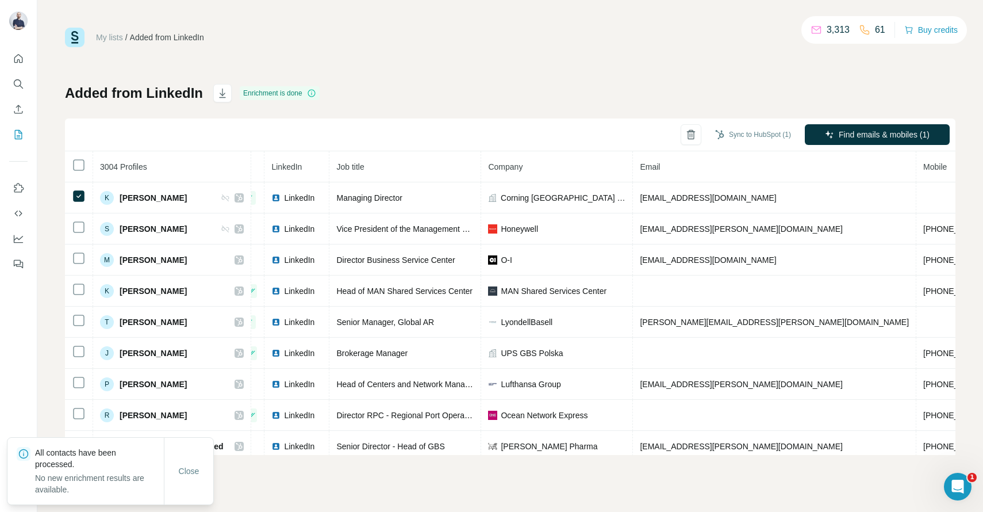
click at [685, 96] on div "Added from LinkedIn Enrichment is done Sync to HubSpot (1) Find emails & mobile…" at bounding box center [510, 269] width 890 height 371
